Goal: Share content

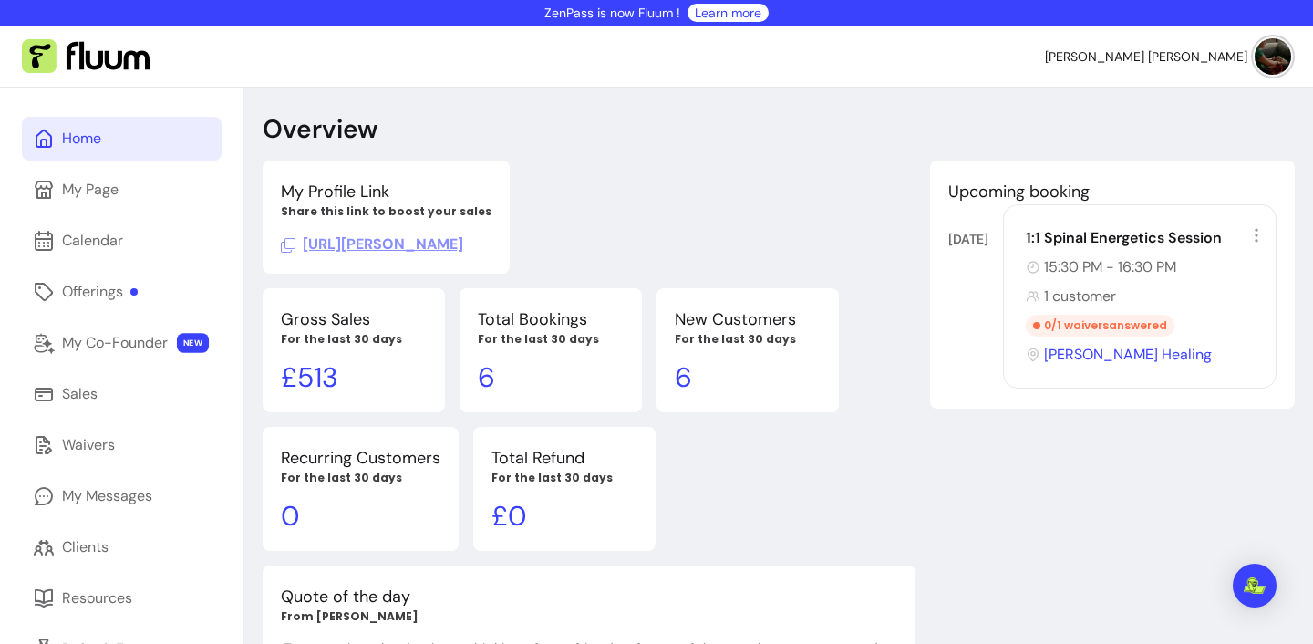
scroll to position [88, 0]
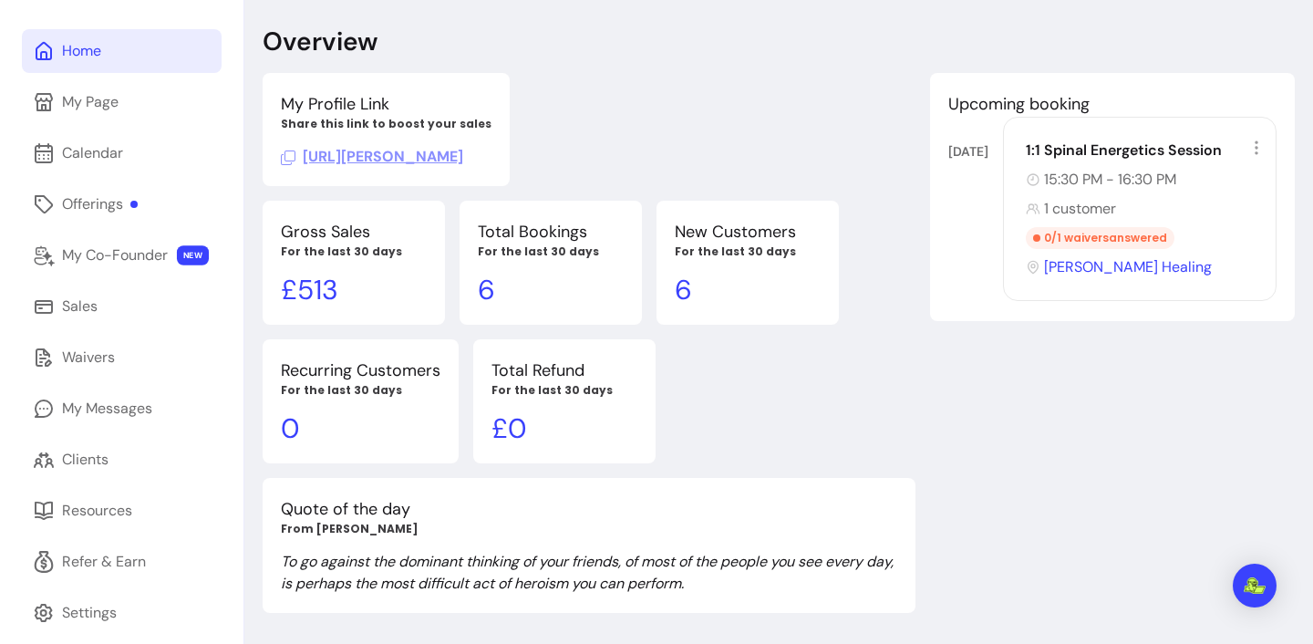
click at [101, 56] on div "Home" at bounding box center [81, 51] width 39 height 22
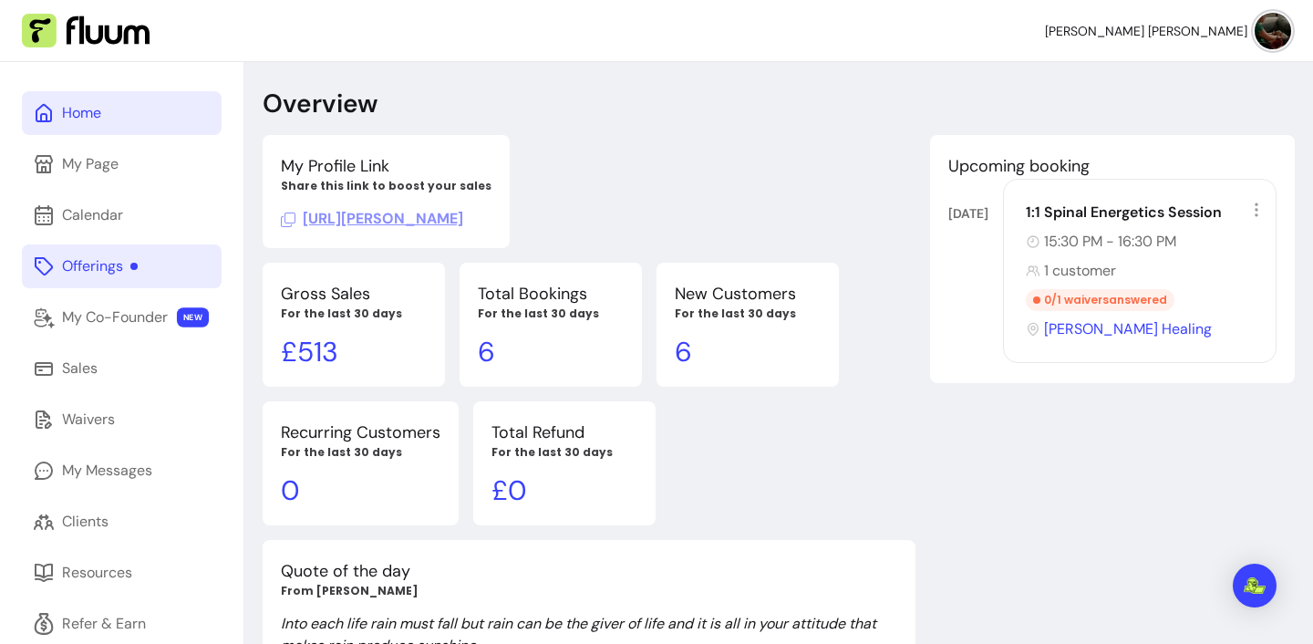
click at [111, 264] on div "Offerings" at bounding box center [100, 266] width 76 height 22
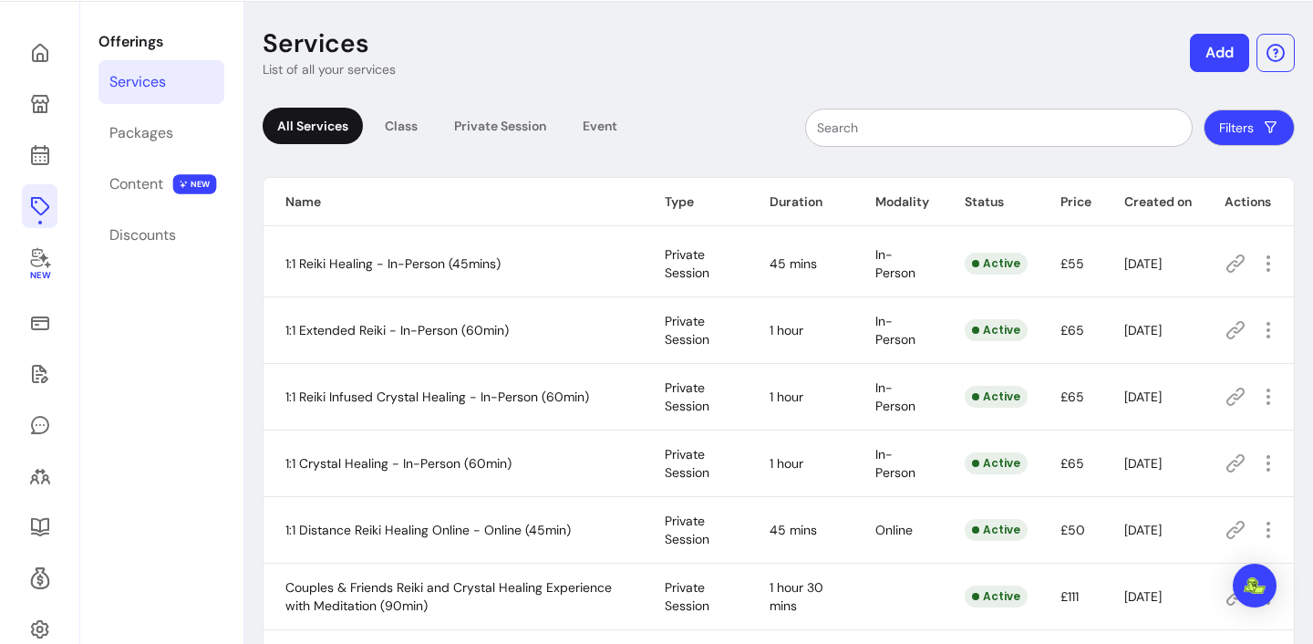
scroll to position [64, 0]
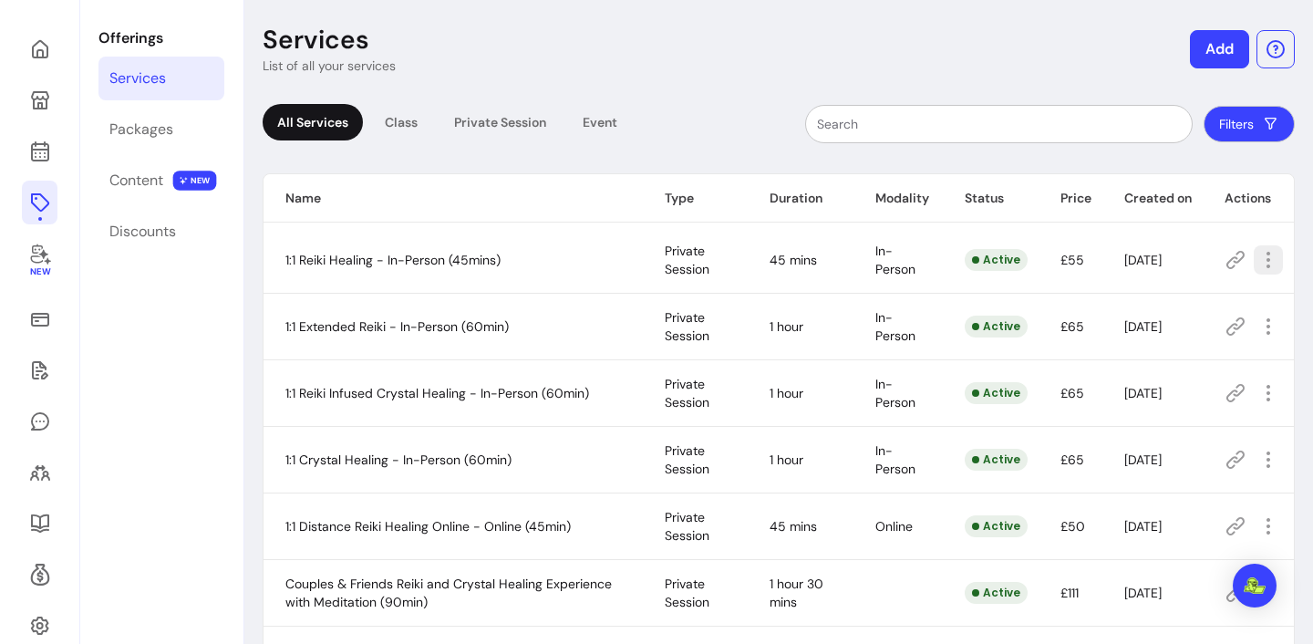
click at [1267, 263] on icon "button" at bounding box center [1268, 260] width 22 height 22
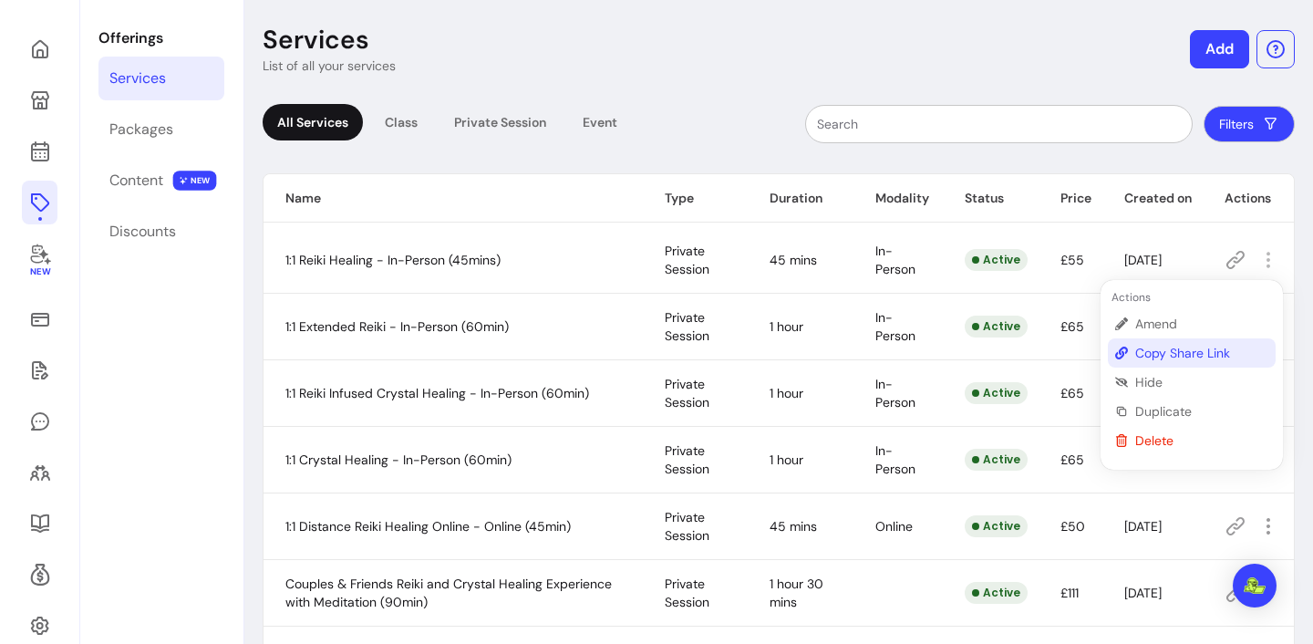
click at [1176, 353] on span "Copy Share Link" at bounding box center [1201, 353] width 133 height 18
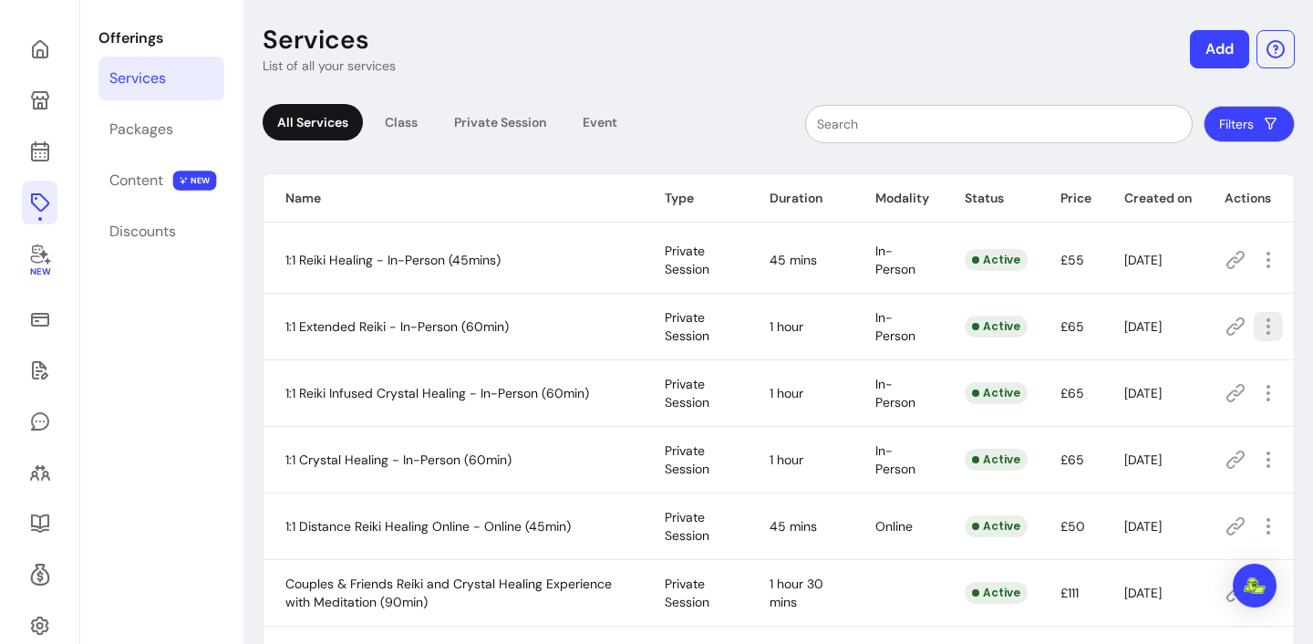
click at [1263, 328] on icon "button" at bounding box center [1268, 326] width 22 height 22
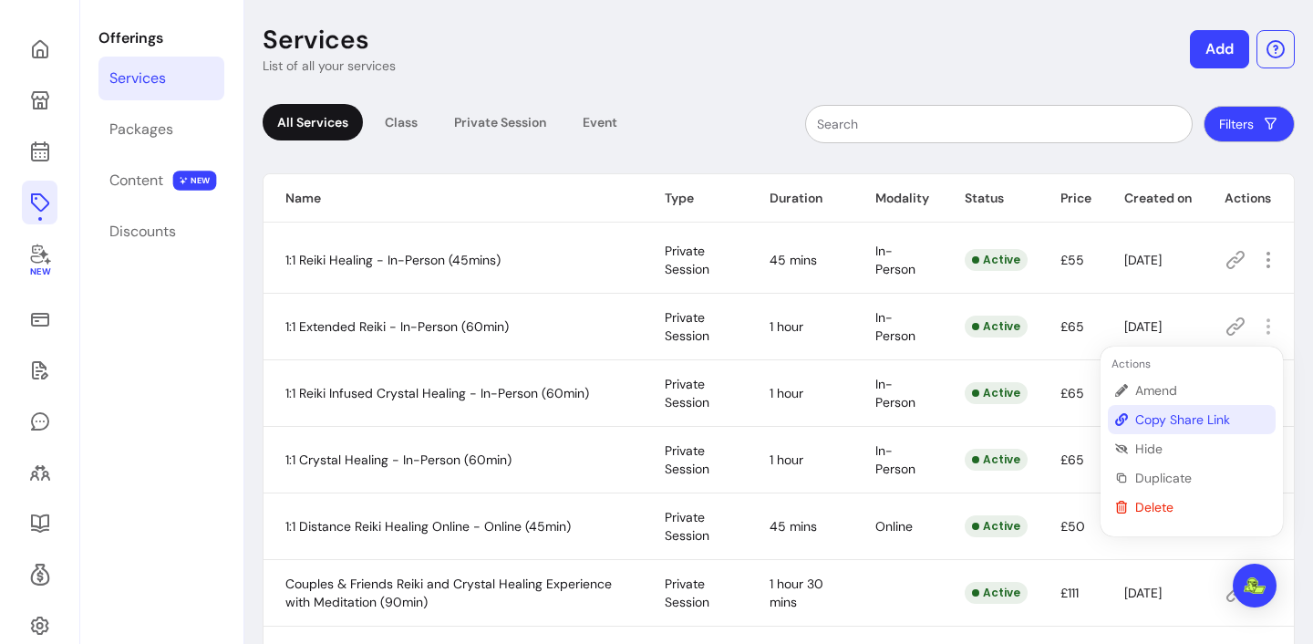
click at [1174, 421] on span "Copy Share Link" at bounding box center [1201, 419] width 133 height 18
